Goal: Task Accomplishment & Management: Use online tool/utility

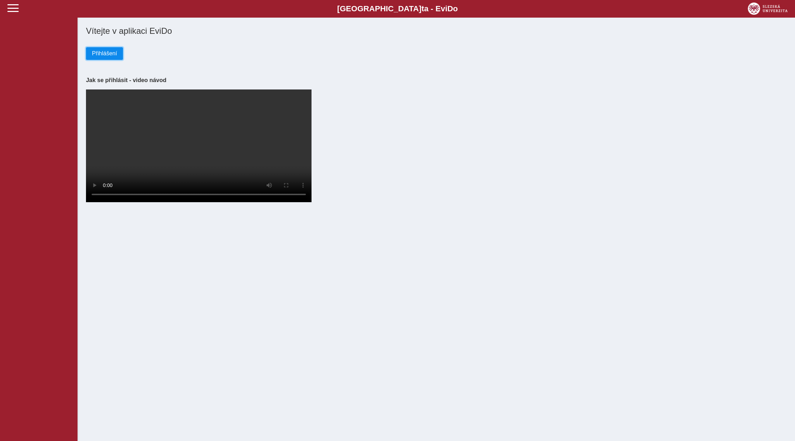
click at [96, 60] on button "Přihlášení" at bounding box center [104, 53] width 37 height 13
click at [103, 50] on button "Přihlášení" at bounding box center [104, 53] width 37 height 13
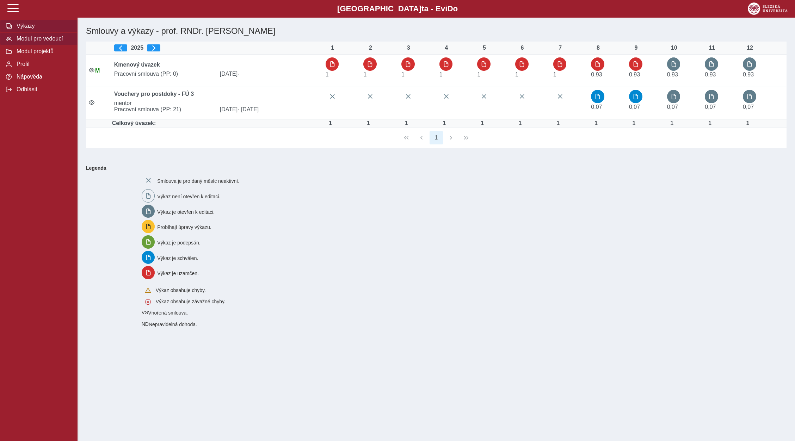
click at [41, 42] on span "Modul pro vedoucí" at bounding box center [42, 39] width 57 height 6
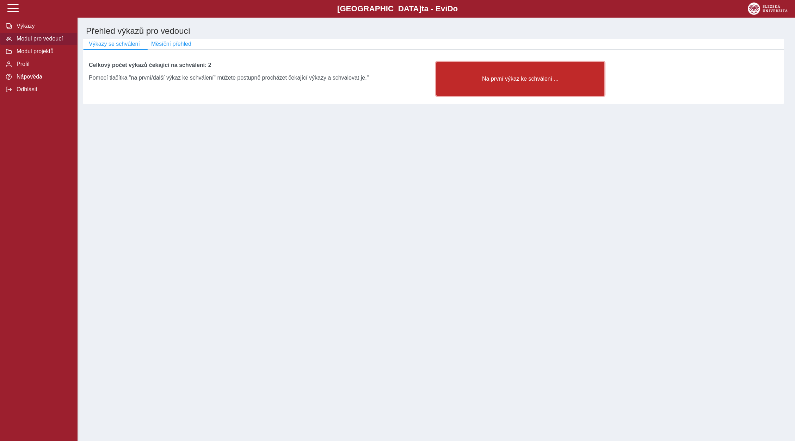
click at [534, 77] on span "Na první výkaz ke schválení ..." at bounding box center [520, 79] width 156 height 6
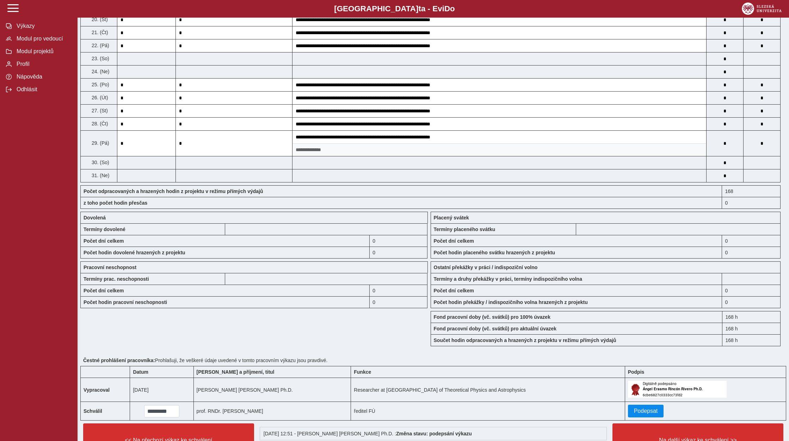
scroll to position [431, 0]
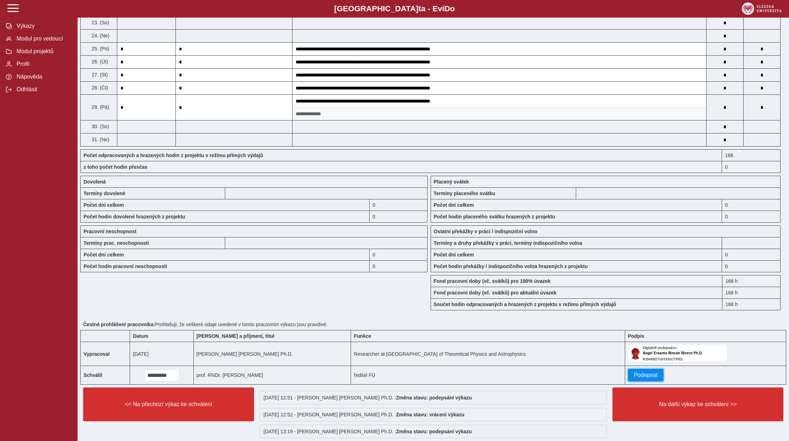
click at [639, 378] on span "Podepsat" at bounding box center [646, 375] width 24 height 6
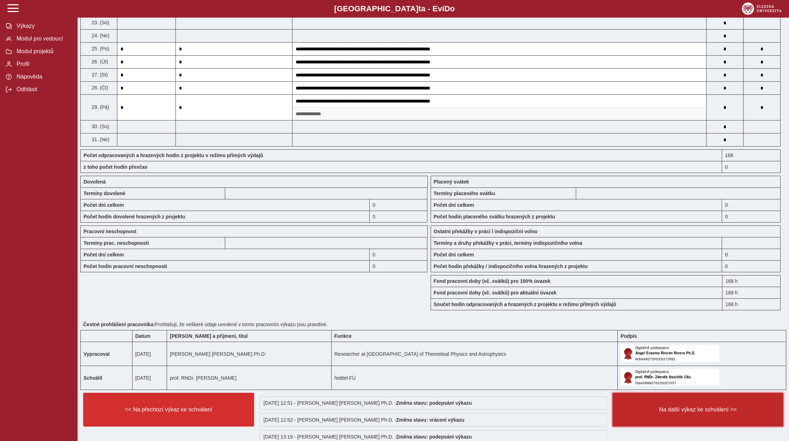
click at [695, 412] on span "Na další výkaz ke schválení >>" at bounding box center [697, 409] width 159 height 6
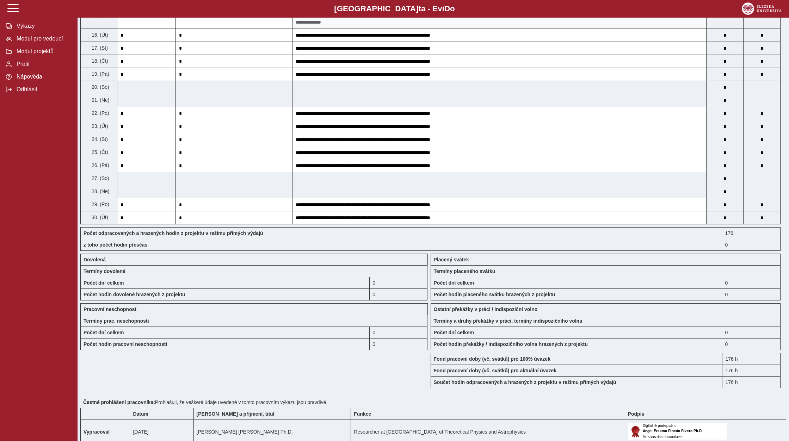
scroll to position [561, 0]
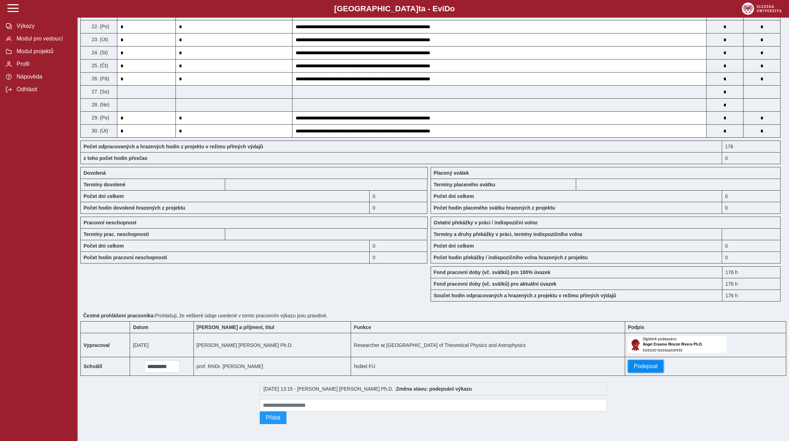
click at [637, 365] on span "Podepsat" at bounding box center [646, 366] width 24 height 6
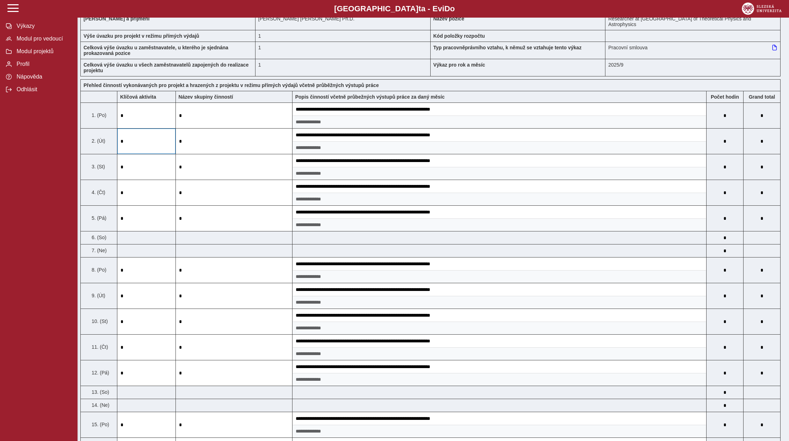
scroll to position [0, 0]
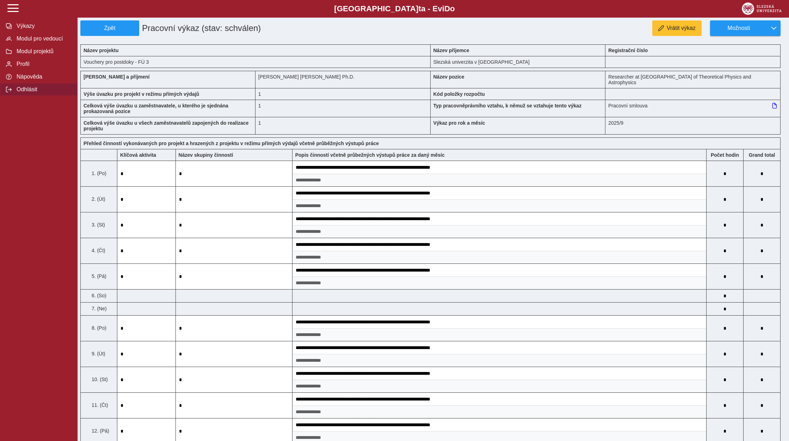
click at [25, 93] on span "Odhlásit" at bounding box center [42, 89] width 57 height 6
